Goal: Information Seeking & Learning: Find specific page/section

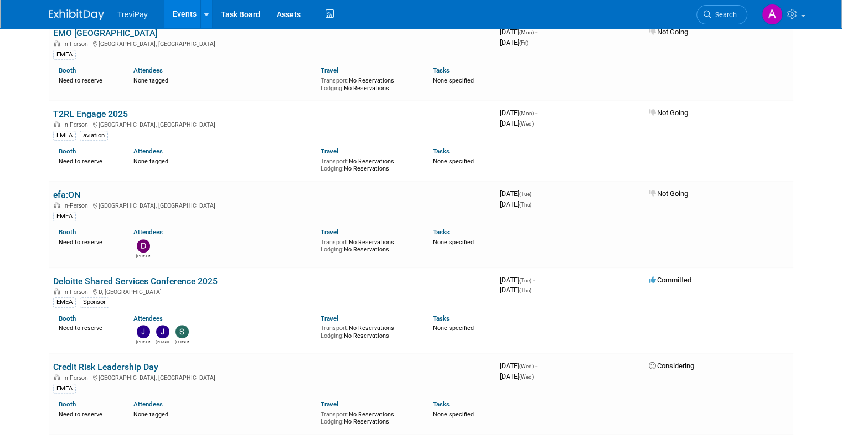
scroll to position [664, 0]
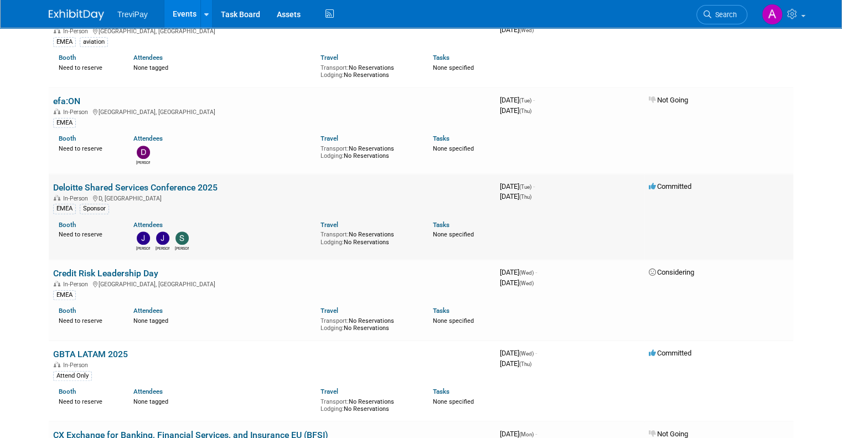
click at [184, 184] on link "Deloitte Shared Services Conference 2025" at bounding box center [135, 187] width 164 height 11
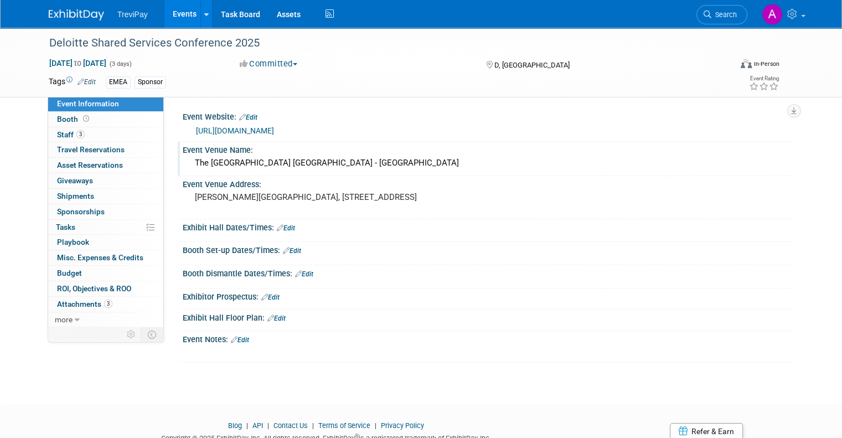
click at [301, 167] on div "The [GEOGRAPHIC_DATA] [GEOGRAPHIC_DATA] - [GEOGRAPHIC_DATA]" at bounding box center [488, 162] width 594 height 17
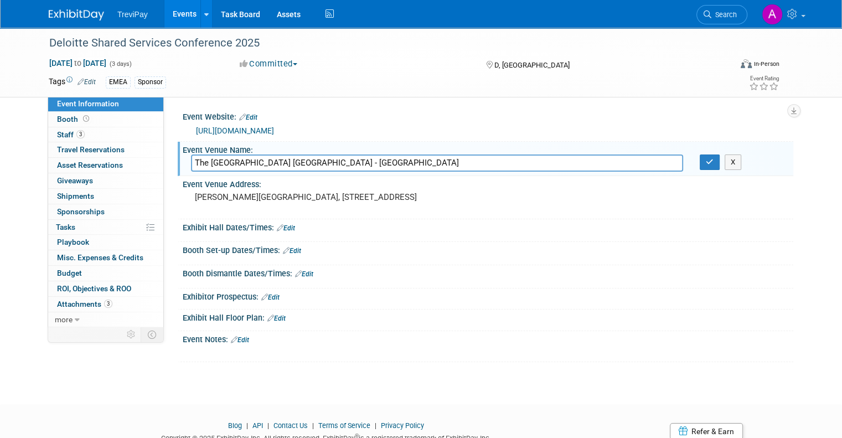
click at [274, 131] on link "[URL][DOMAIN_NAME]" at bounding box center [235, 130] width 78 height 9
